Goal: Find specific page/section: Find specific page/section

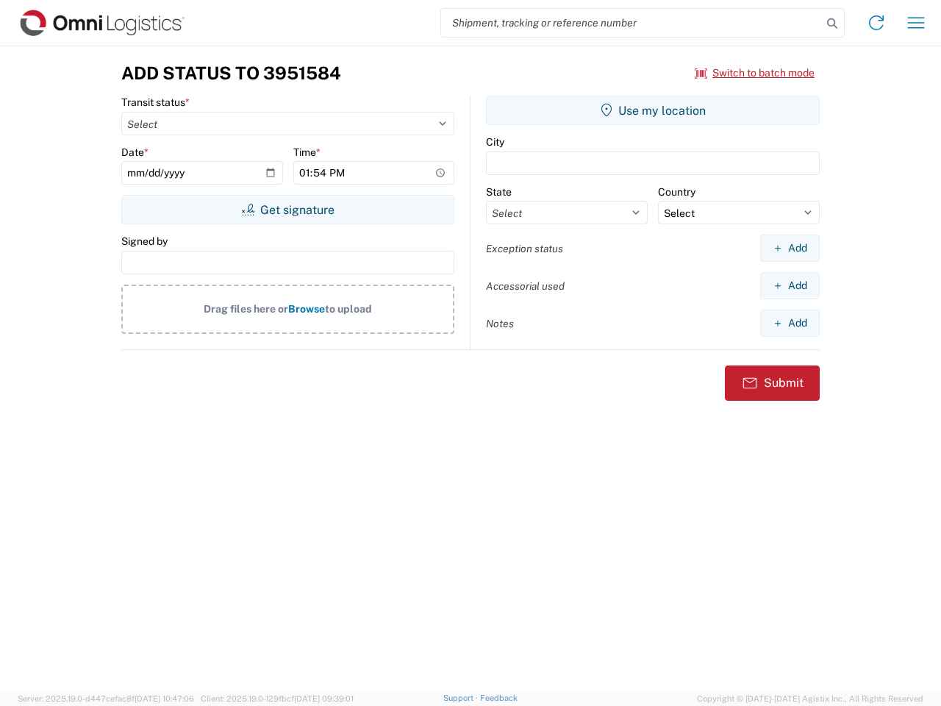
click at [632, 23] on input "search" at bounding box center [631, 23] width 381 height 28
click at [833, 24] on icon at bounding box center [832, 23] width 21 height 21
click at [877, 23] on icon at bounding box center [877, 23] width 24 height 24
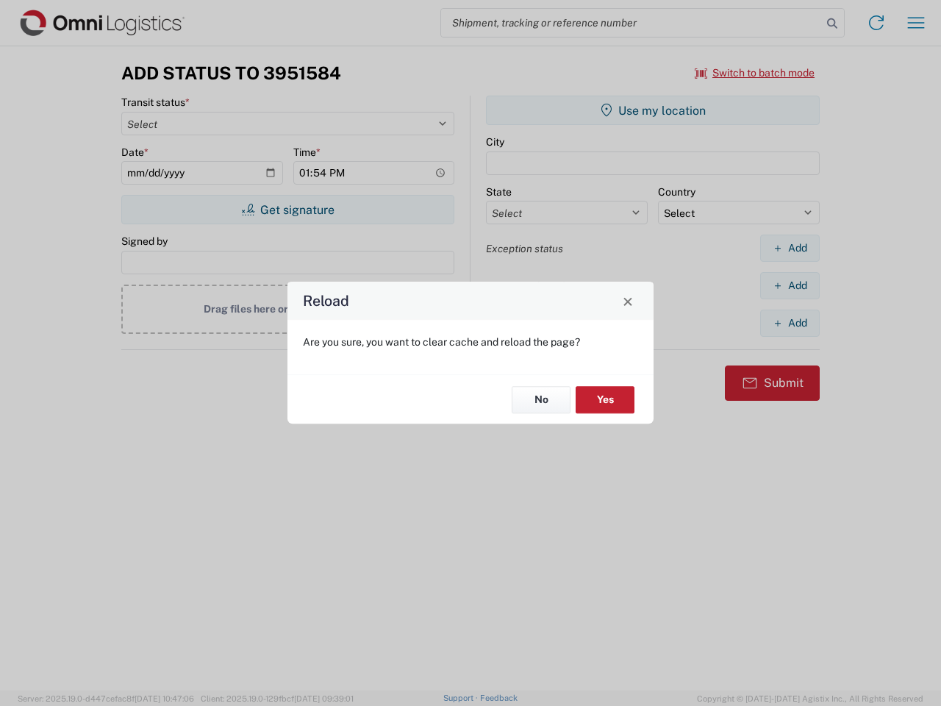
click at [916, 23] on div "Reload Are you sure, you want to clear cache and reload the page? No Yes" at bounding box center [470, 353] width 941 height 706
click at [755, 73] on div "Reload Are you sure, you want to clear cache and reload the page? No Yes" at bounding box center [470, 353] width 941 height 706
click at [288, 210] on div "Reload Are you sure, you want to clear cache and reload the page? No Yes" at bounding box center [470, 353] width 941 height 706
click at [653, 110] on div "Reload Are you sure, you want to clear cache and reload the page? No Yes" at bounding box center [470, 353] width 941 height 706
click at [790, 248] on div "Reload Are you sure, you want to clear cache and reload the page? No Yes" at bounding box center [470, 353] width 941 height 706
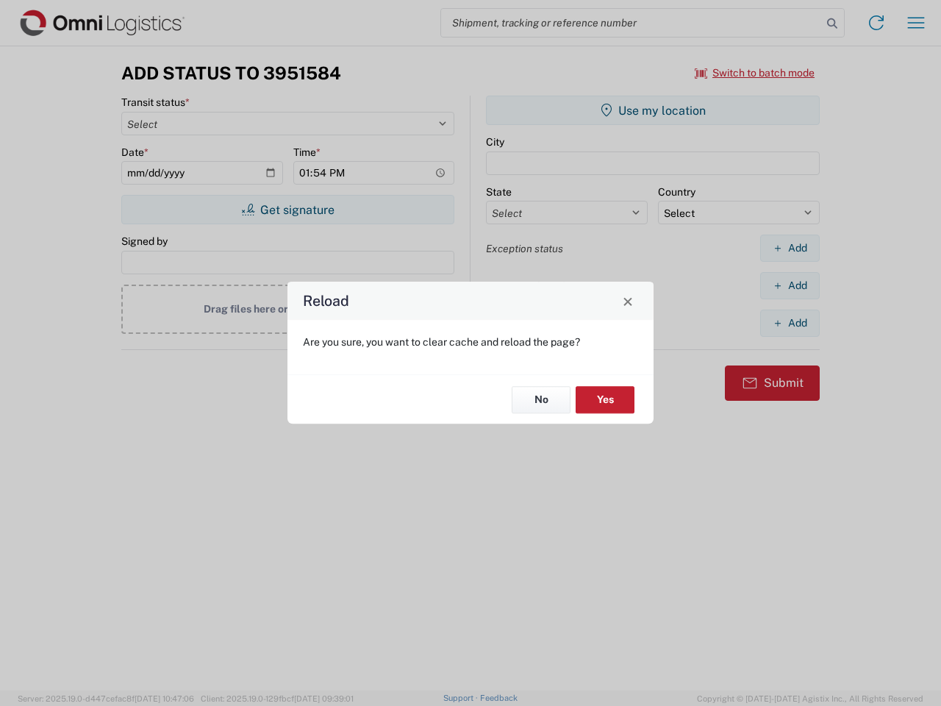
click at [790, 285] on div "Reload Are you sure, you want to clear cache and reload the page? No Yes" at bounding box center [470, 353] width 941 height 706
click at [790, 323] on div "Reload Are you sure, you want to clear cache and reload the page? No Yes" at bounding box center [470, 353] width 941 height 706
